Goal: Find specific page/section: Find specific page/section

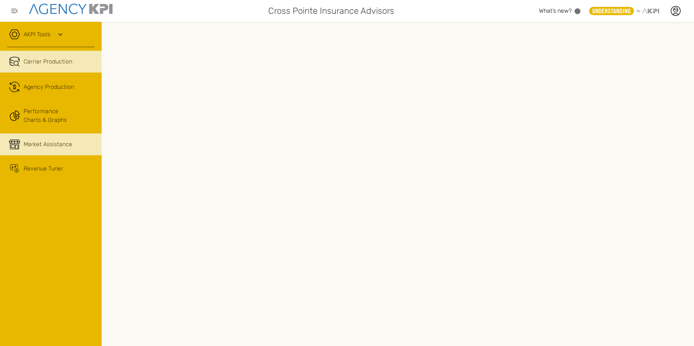
click at [58, 140] on link "Market Assistance" at bounding box center [51, 145] width 102 height 22
